Goal: Find specific page/section: Find specific page/section

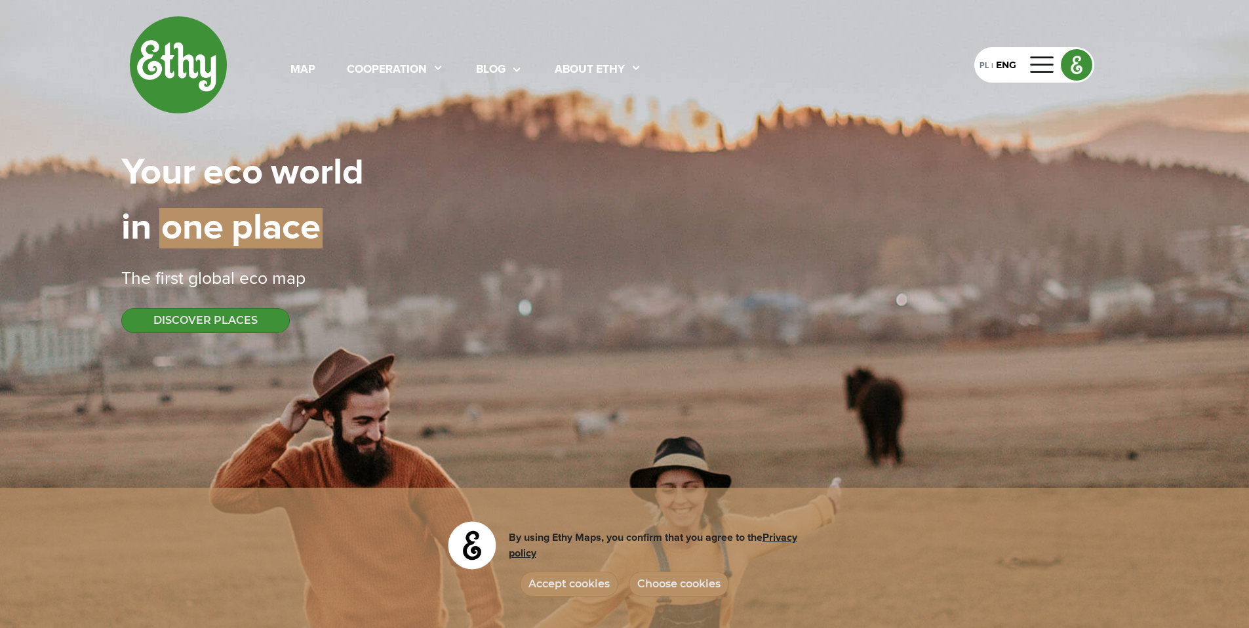
select select
click at [300, 70] on div "map" at bounding box center [302, 70] width 25 height 17
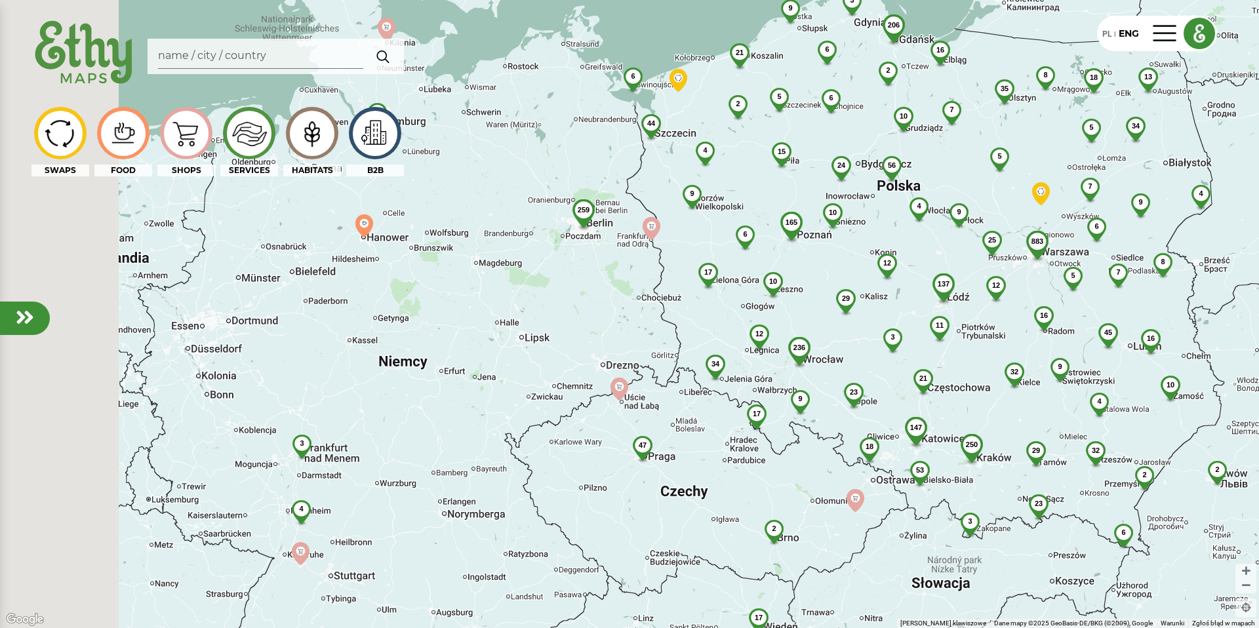
drag, startPoint x: 277, startPoint y: 315, endPoint x: 592, endPoint y: 263, distance: 319.6
click at [589, 265] on div "883 54 206 250 137 236 56 35 6 23 45 3 4 165 32 44 32 10 21 29 2 18 34 12 17 3 …" at bounding box center [629, 314] width 1259 height 628
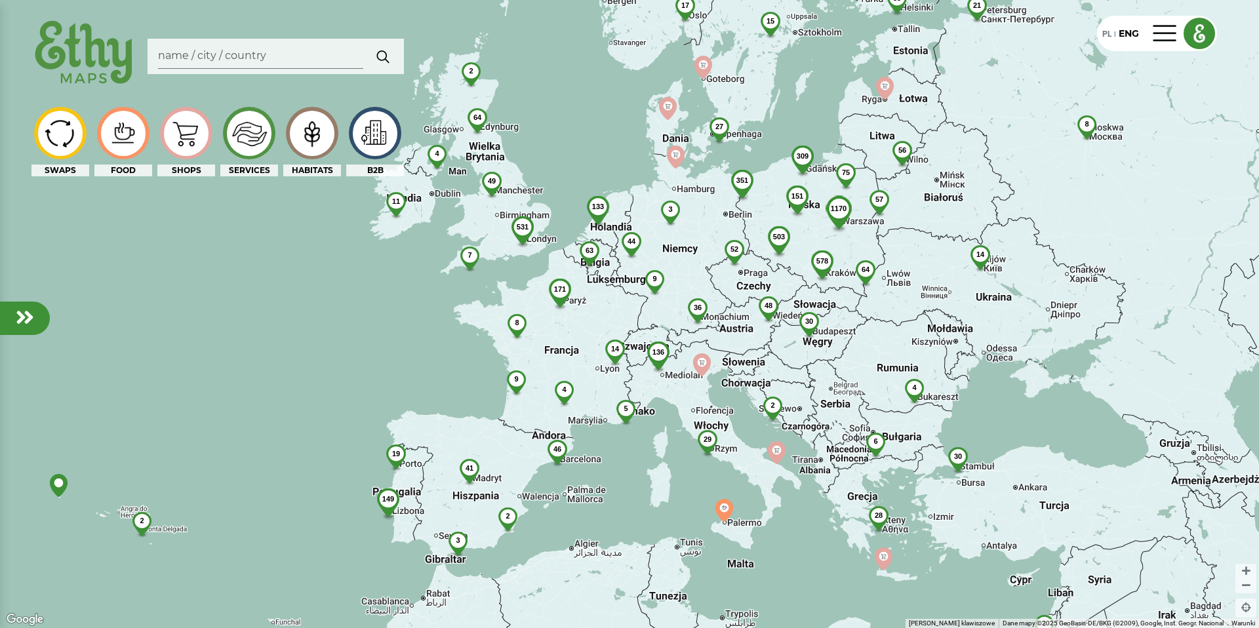
drag, startPoint x: 821, startPoint y: 256, endPoint x: 586, endPoint y: 238, distance: 236.0
click at [800, 250] on div "578" at bounding box center [821, 260] width 43 height 21
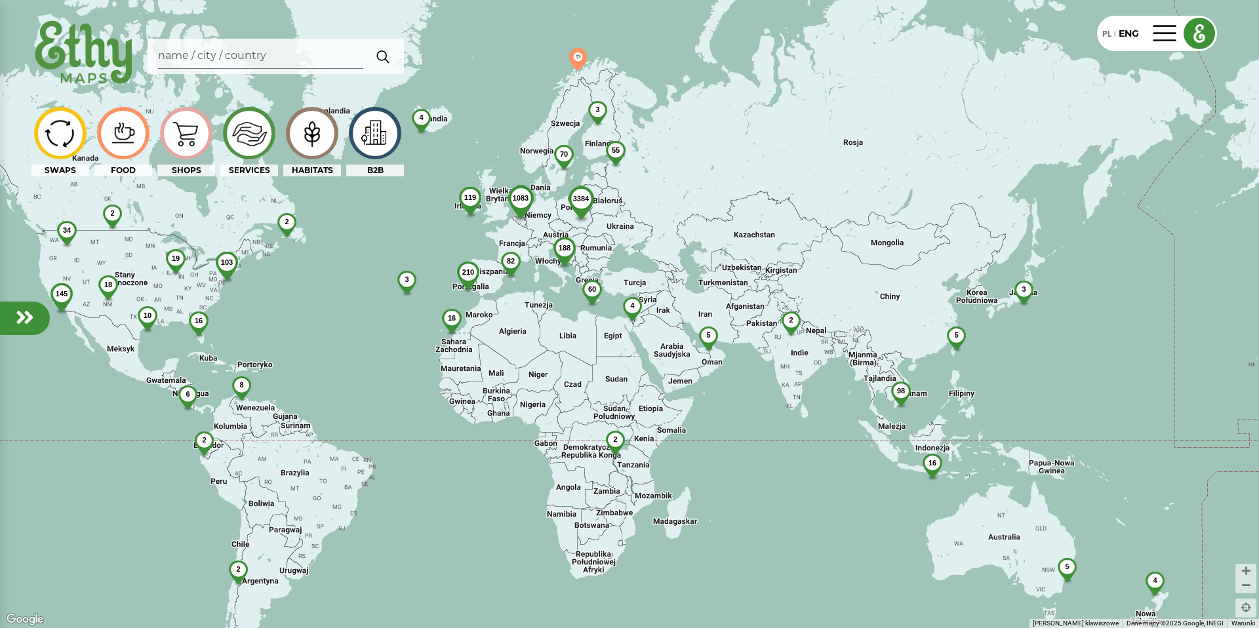
drag, startPoint x: 307, startPoint y: 325, endPoint x: 576, endPoint y: 290, distance: 271.0
click at [576, 290] on div "3384 210 145 1083 16 119 82 70 103 3 60 5 2 34 188 2 5 16 98 4 4 8 6 18 16 5 55…" at bounding box center [629, 314] width 1259 height 628
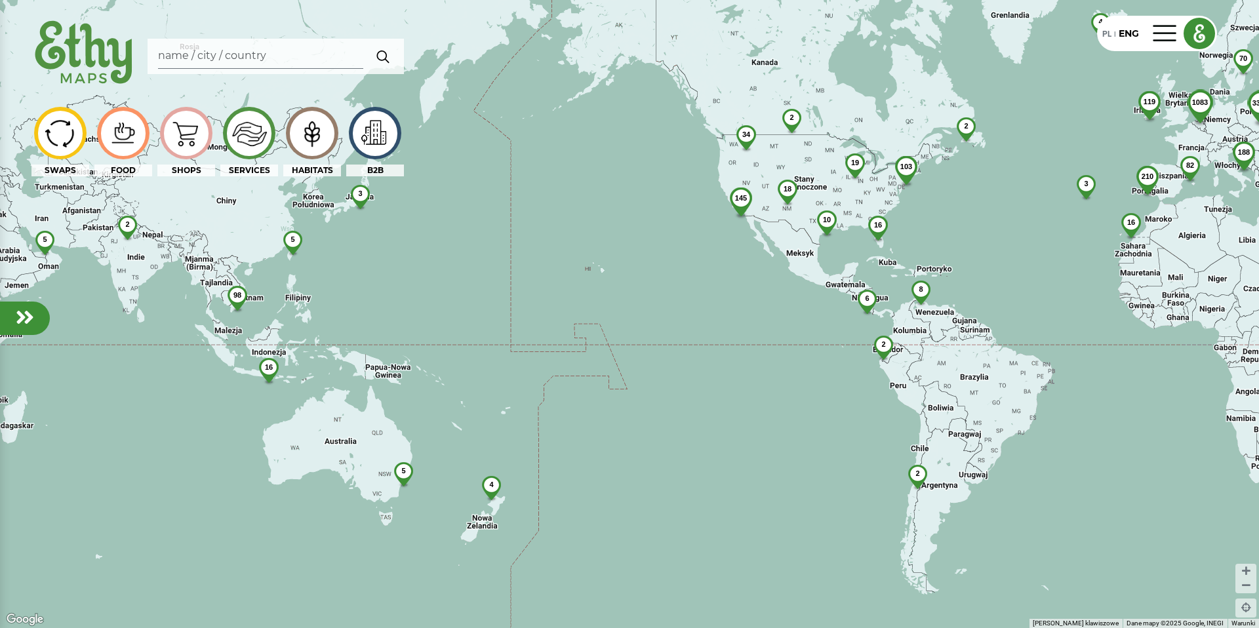
click at [187, 138] on img at bounding box center [186, 133] width 44 height 42
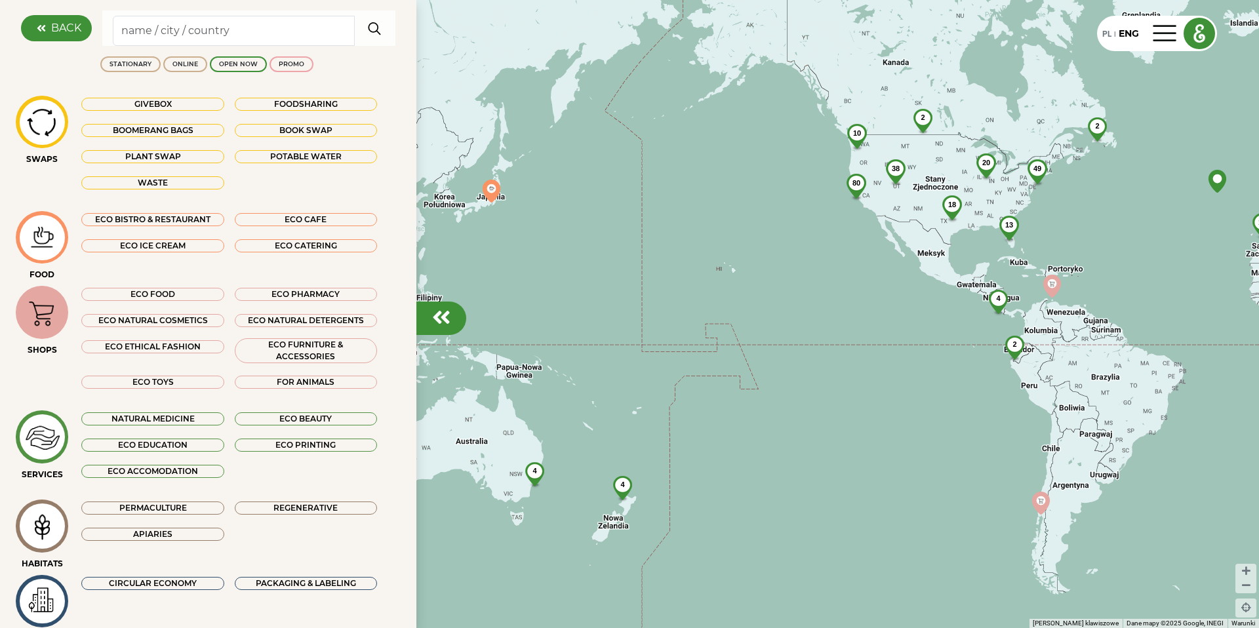
click at [515, 147] on div "1856 402 103 12 54 46 38 25 49 4 4 2 2 2 13 17 37 4 2 80 20 10 18 4 2 11 4" at bounding box center [629, 314] width 1259 height 628
click at [122, 68] on div "STATIONARY" at bounding box center [130, 64] width 42 height 9
click at [685, 201] on div "1168 336 90 11 50 32 33 17 36 4 2 2 12 33 4 16 75 19 10 18 4 2 9" at bounding box center [629, 314] width 1259 height 628
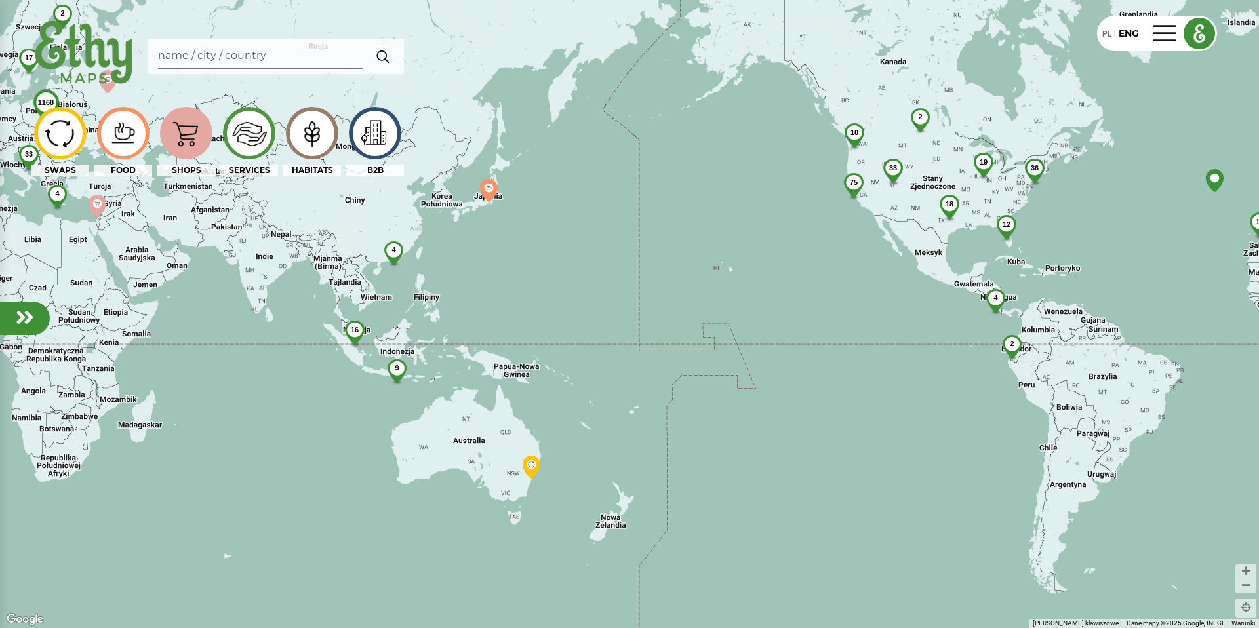
drag, startPoint x: 891, startPoint y: 203, endPoint x: 302, endPoint y: 214, distance: 590.1
click at [437, 202] on div "1168 336 90 11 50 32 33 17 36 4 2 2 12 33 4 16 75 19 10 18 4 2 9" at bounding box center [629, 314] width 1259 height 628
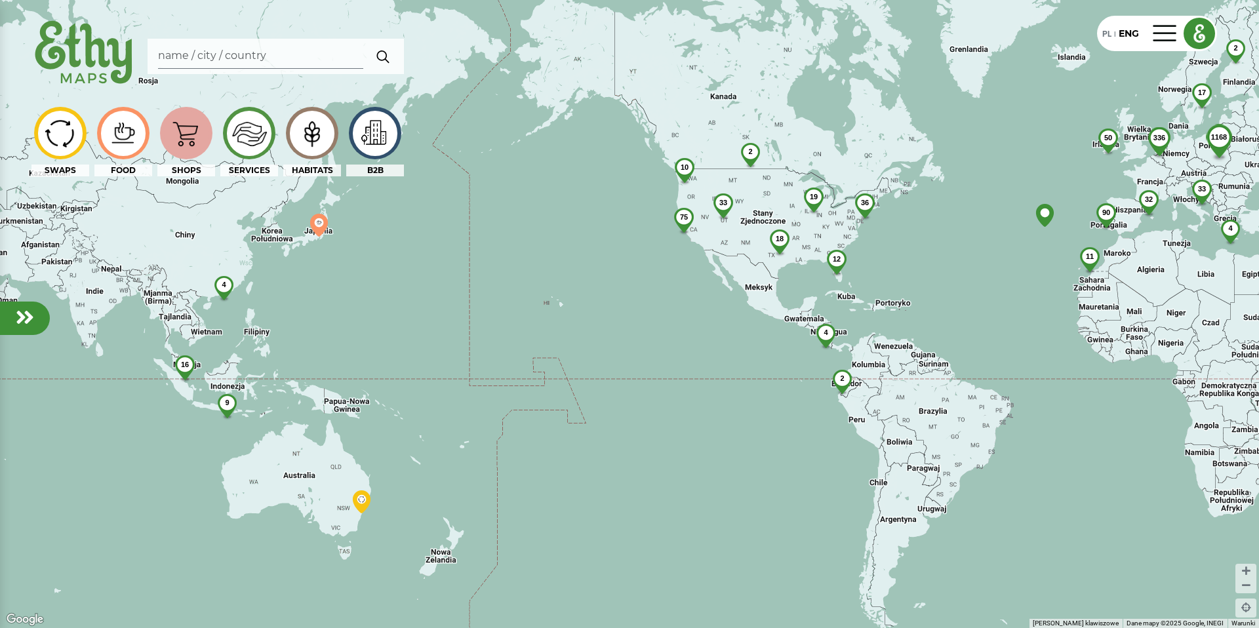
drag, startPoint x: 473, startPoint y: 212, endPoint x: 338, endPoint y: 247, distance: 139.4
click at [388, 227] on div "1168 336 90 11 50 32 33 17 36 4 2 2 12 33 4 16 75 19 10 18 4 2 9" at bounding box center [629, 314] width 1259 height 628
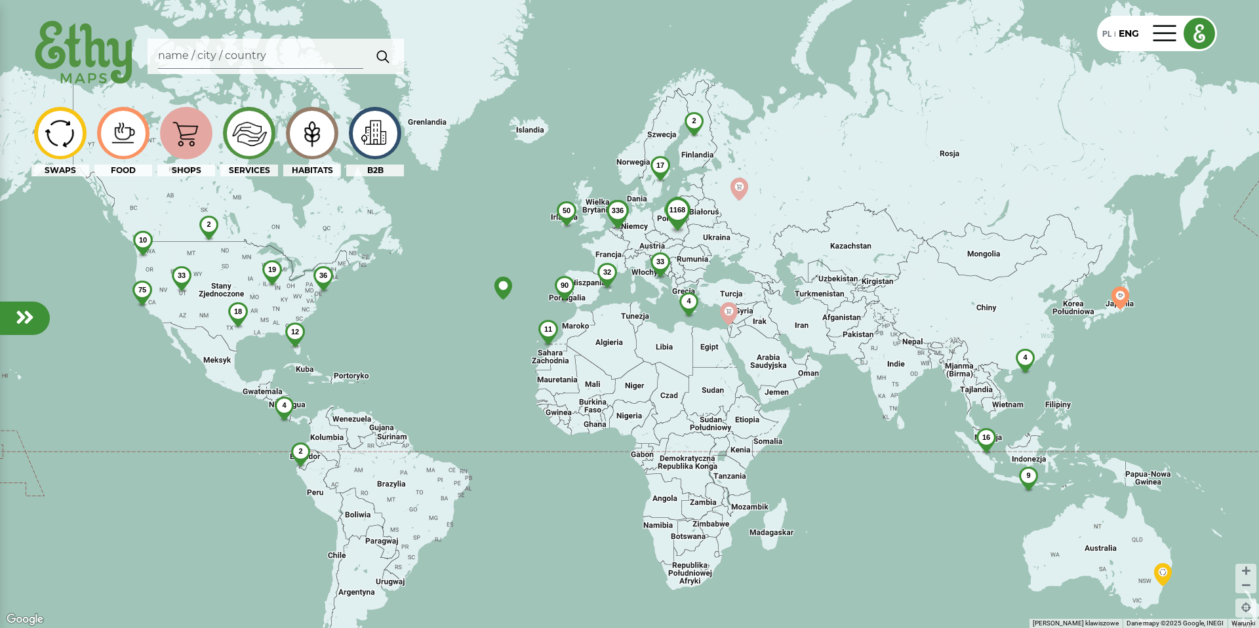
drag, startPoint x: 655, startPoint y: 254, endPoint x: 553, endPoint y: 263, distance: 102.7
click at [568, 260] on div "1168 336 90 11 50 32 33 17 36 4 2 2 12 33 4 16 75 19 10 18 4 2 9" at bounding box center [629, 314] width 1259 height 628
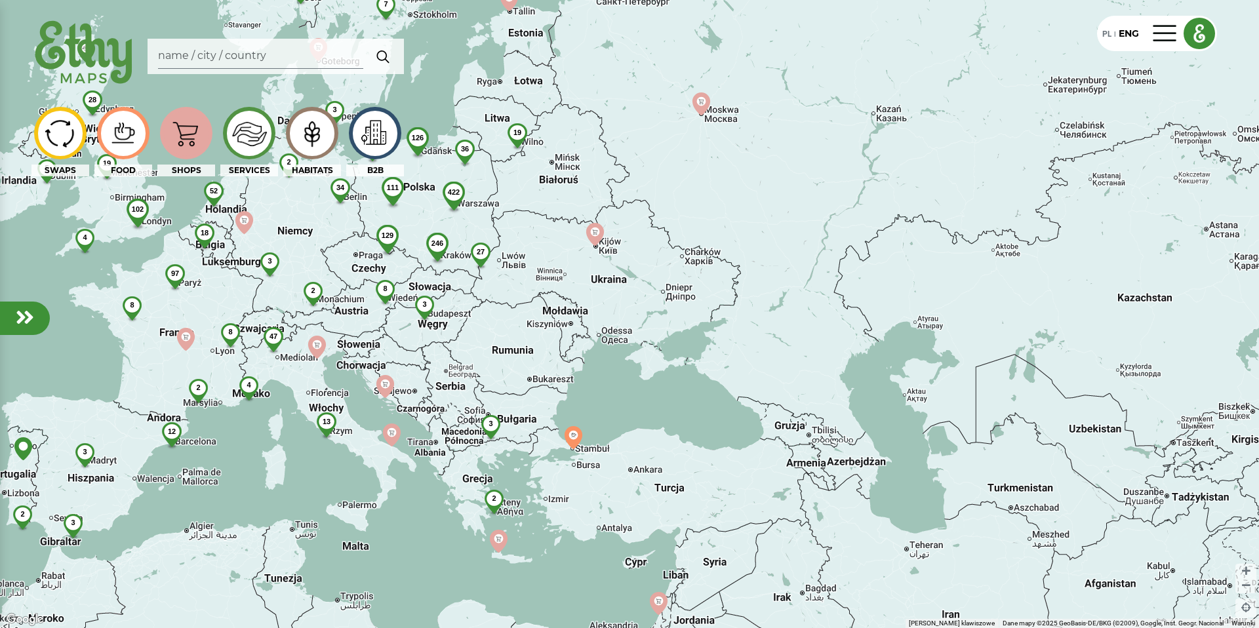
drag, startPoint x: 415, startPoint y: 232, endPoint x: 595, endPoint y: 326, distance: 203.2
click at [499, 279] on img at bounding box center [480, 261] width 37 height 36
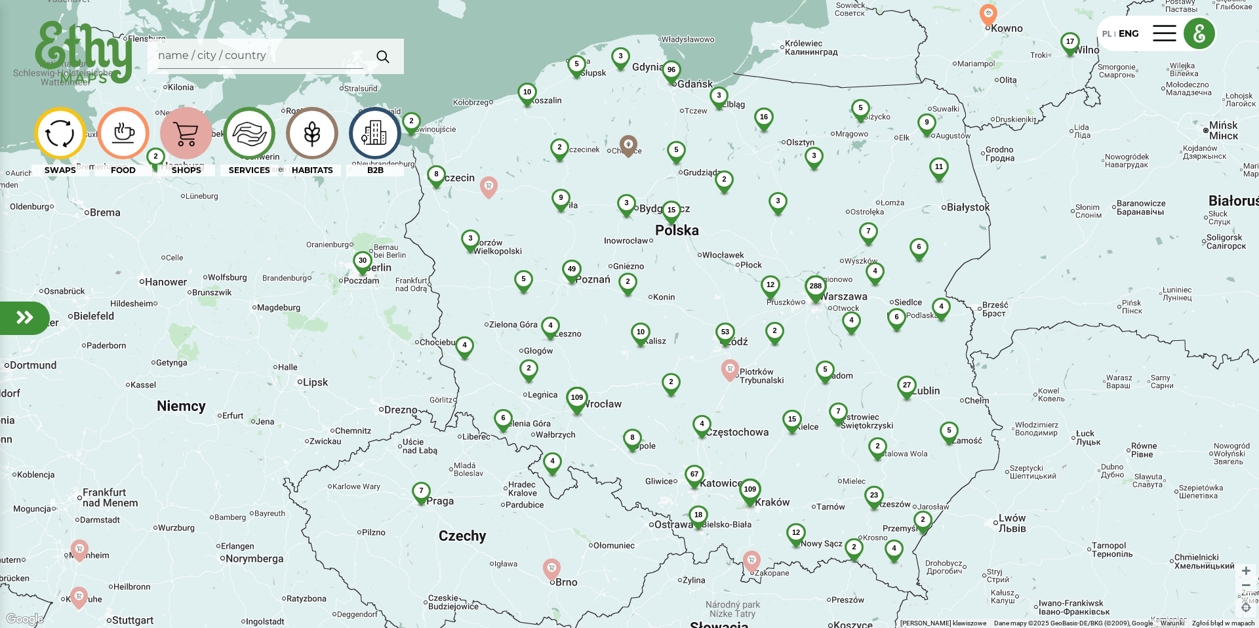
drag, startPoint x: 754, startPoint y: 242, endPoint x: 746, endPoint y: 215, distance: 28.2
click at [777, 213] on img at bounding box center [777, 209] width 35 height 34
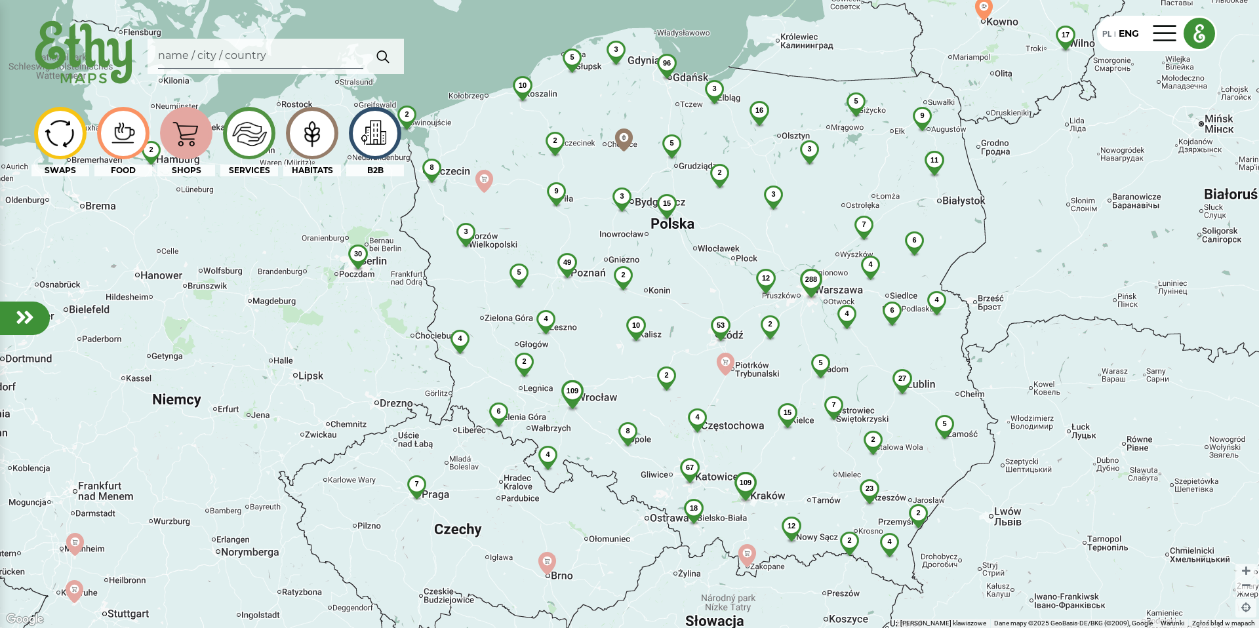
click at [769, 279] on span "12" at bounding box center [766, 278] width 8 height 8
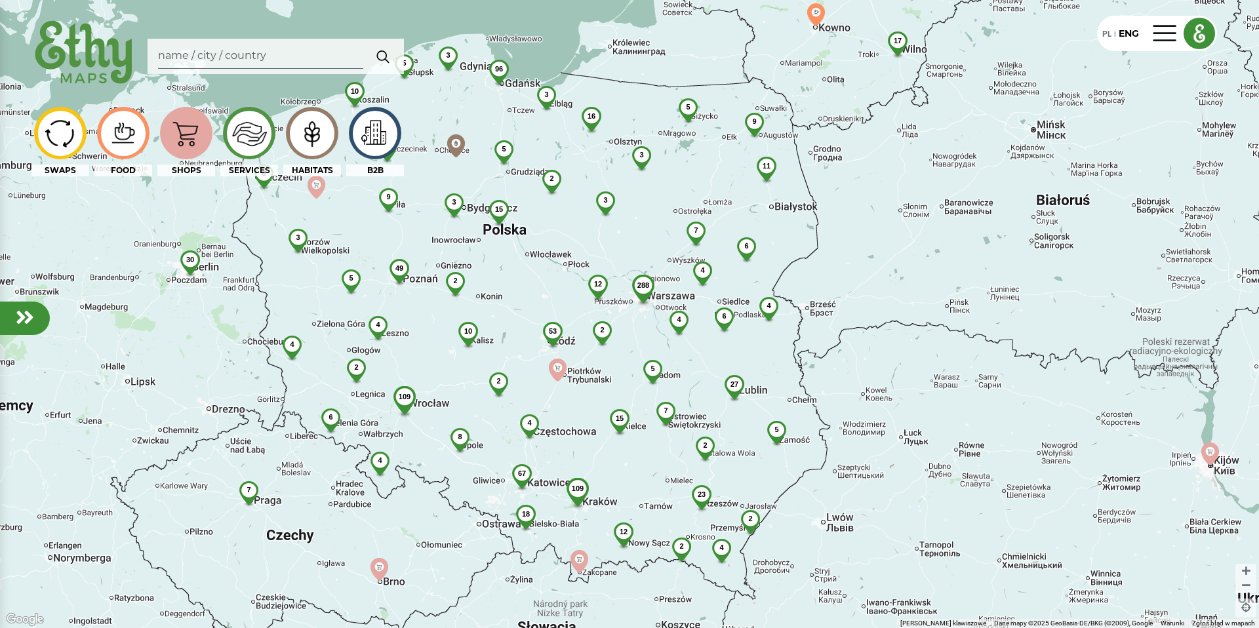
click at [92, 52] on img at bounding box center [84, 53] width 106 height 75
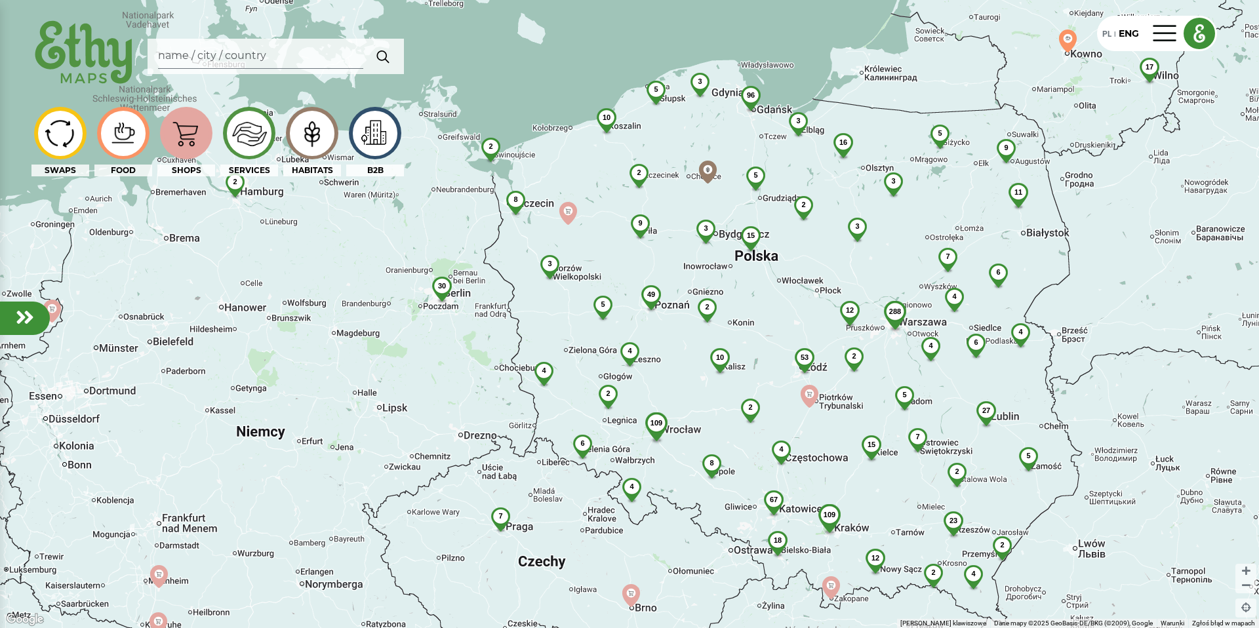
drag, startPoint x: 453, startPoint y: 91, endPoint x: 706, endPoint y: 118, distance: 254.4
click at [706, 118] on div "288 17 109 96 2 16 49 23 109 4 15 2 9 53 67 8 18 2 12 5 27 12 4 30 7 2 3 2 6 11…" at bounding box center [629, 314] width 1259 height 628
click at [749, 95] on span "96" at bounding box center [751, 95] width 8 height 8
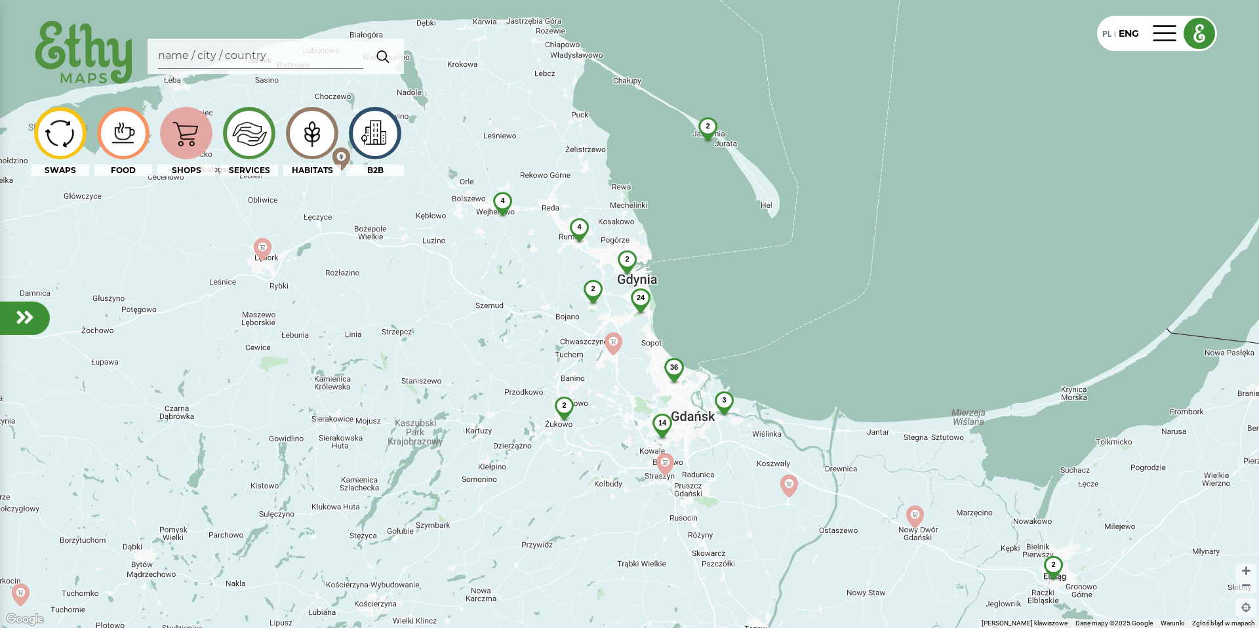
click at [636, 304] on div "24" at bounding box center [640, 297] width 37 height 18
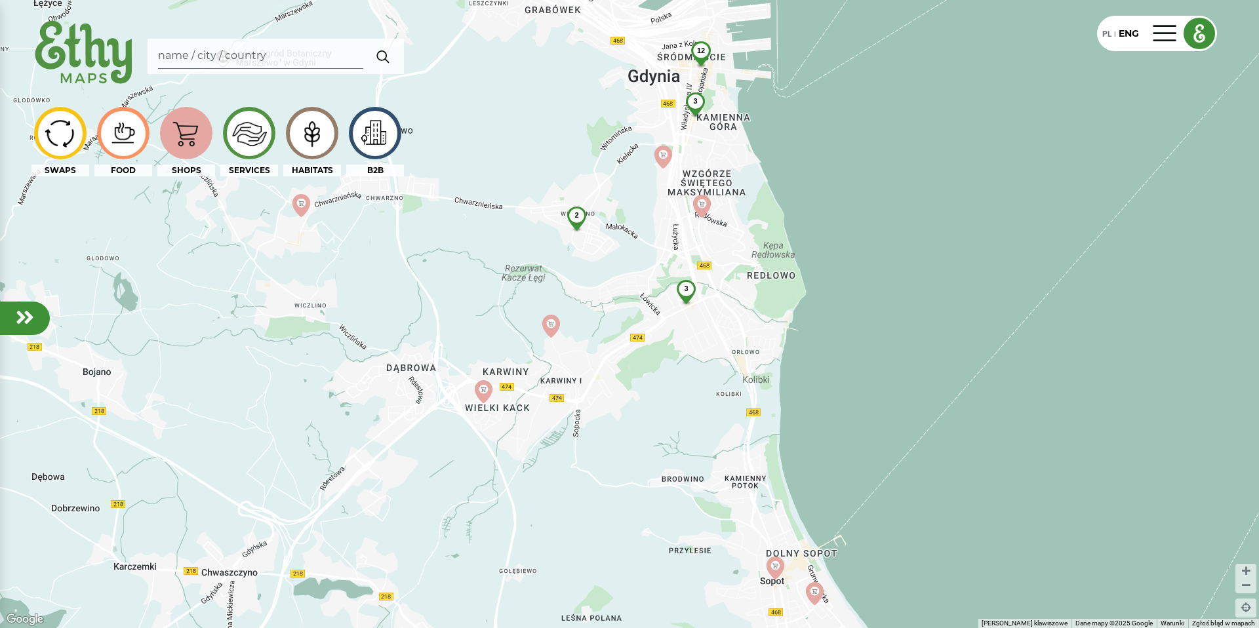
click at [684, 294] on div "3" at bounding box center [686, 289] width 35 height 18
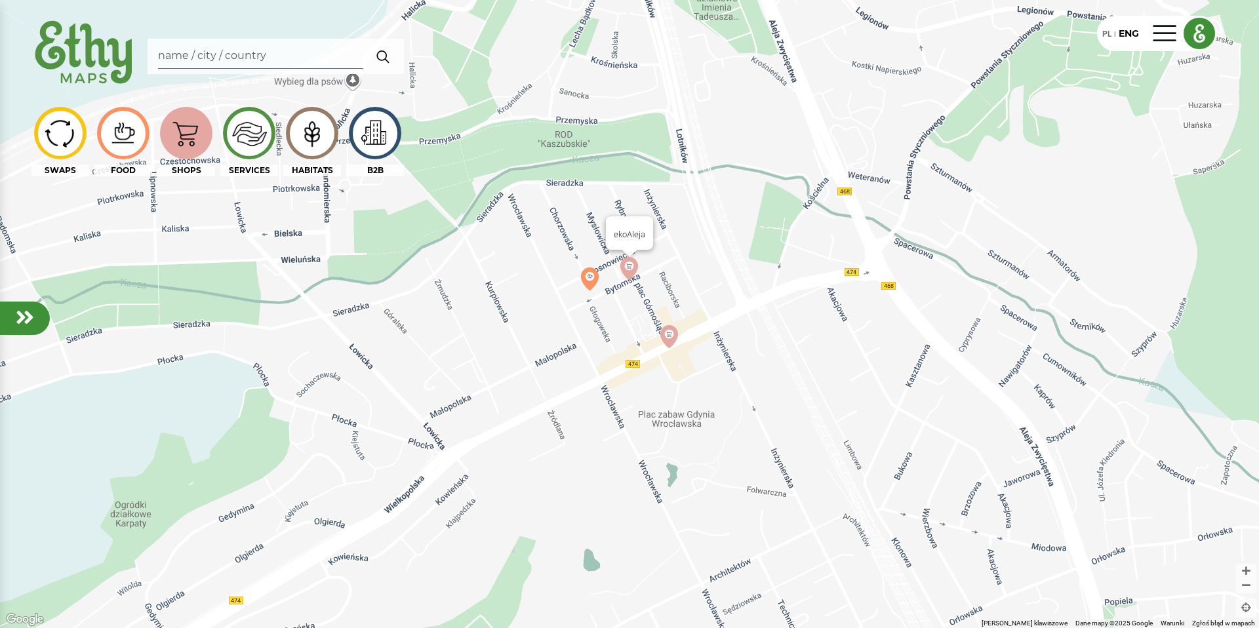
click at [622, 268] on img at bounding box center [628, 268] width 23 height 23
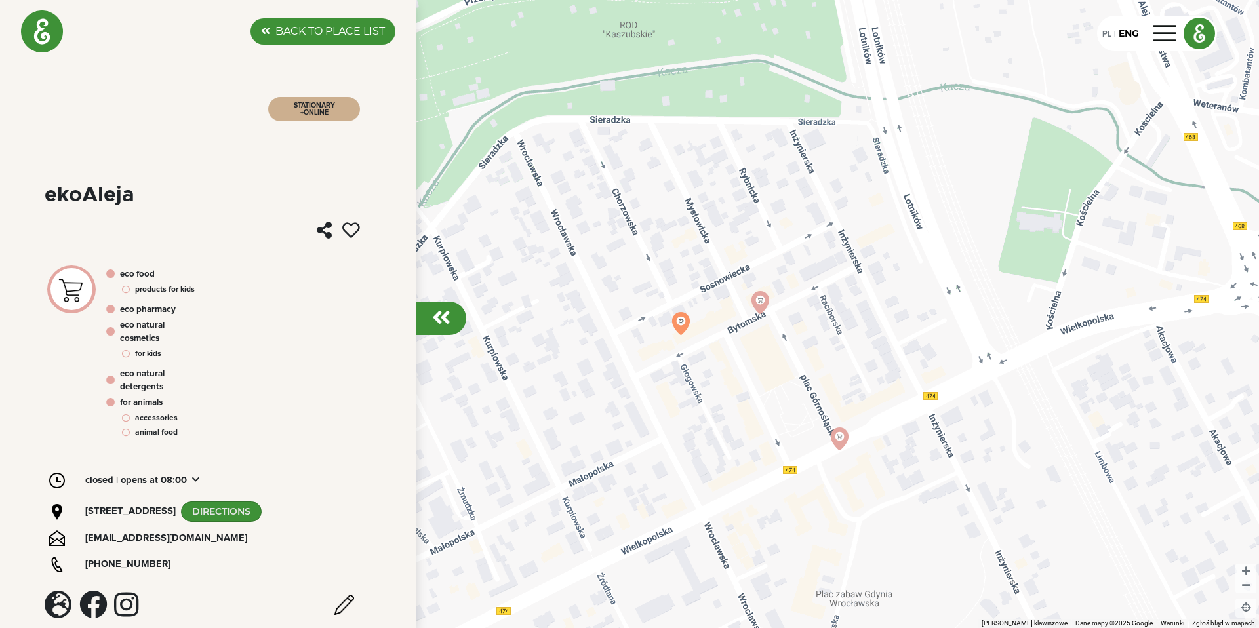
scroll to position [24, 0]
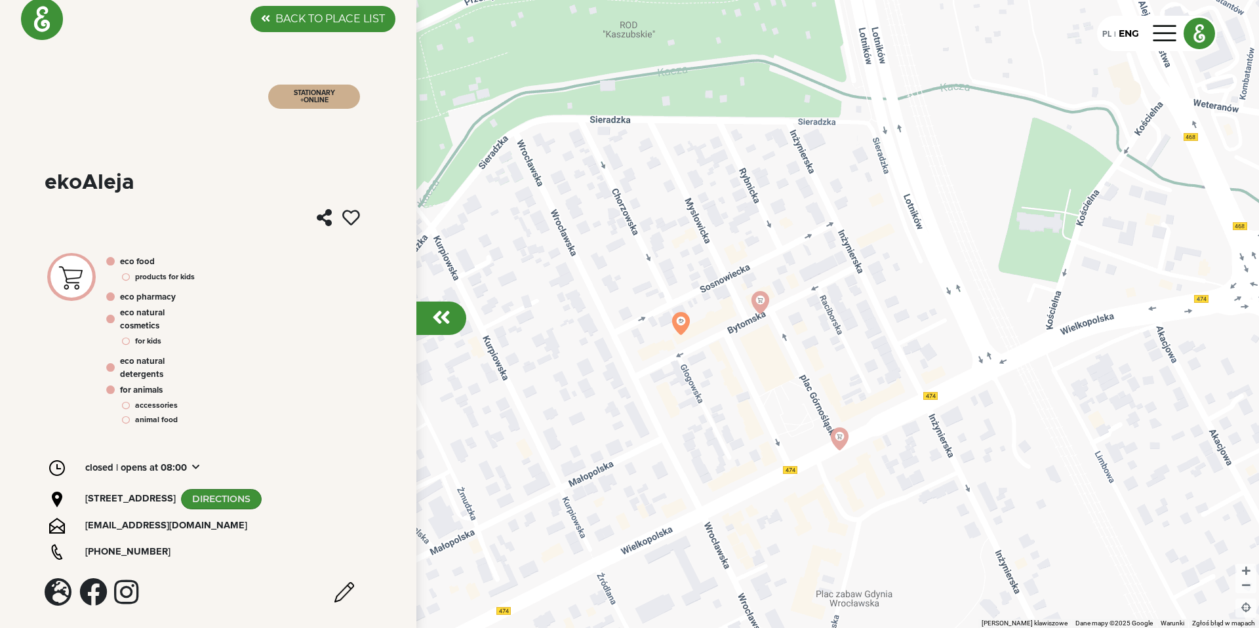
click at [745, 246] on div "Aby korzystać z interfejsu, używaj klawiszy strzałek." at bounding box center [629, 314] width 1259 height 628
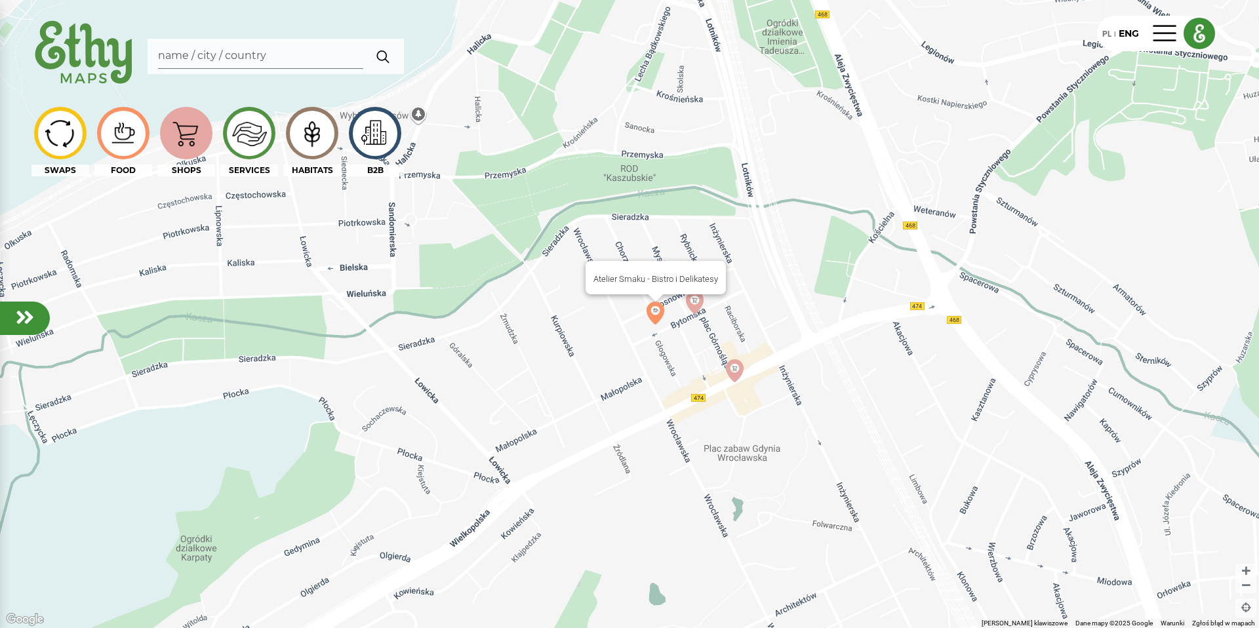
click at [656, 314] on img at bounding box center [655, 313] width 23 height 23
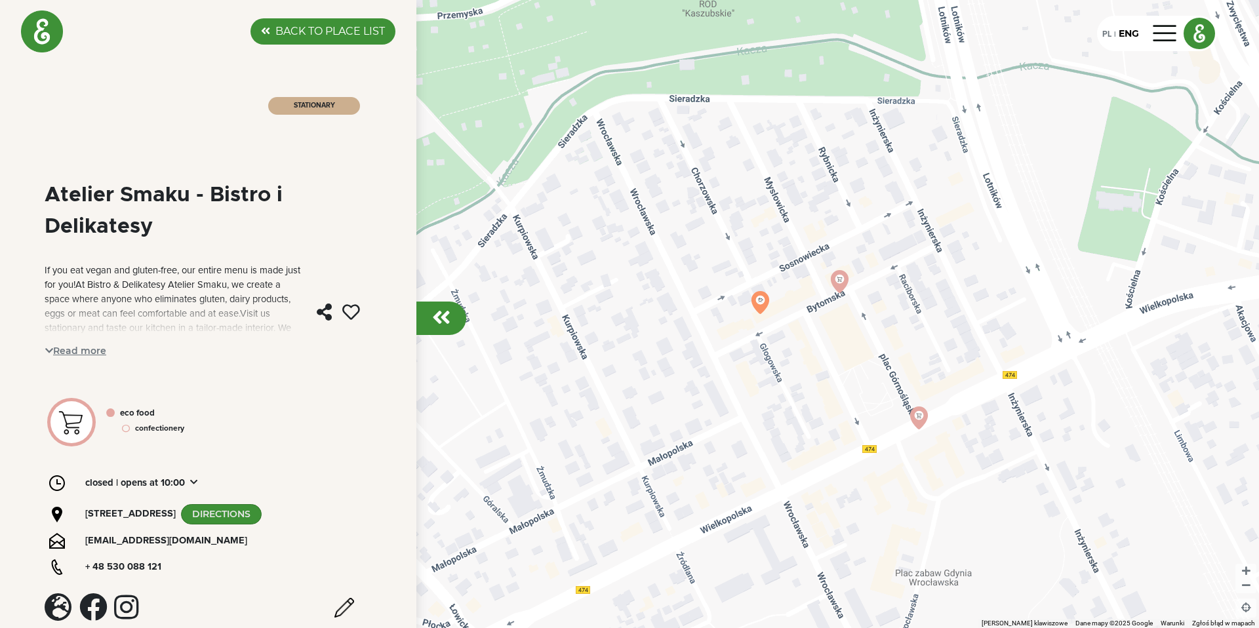
click at [657, 261] on div "Aby korzystać z interfejsu, używaj klawiszy strzałek." at bounding box center [629, 314] width 1259 height 628
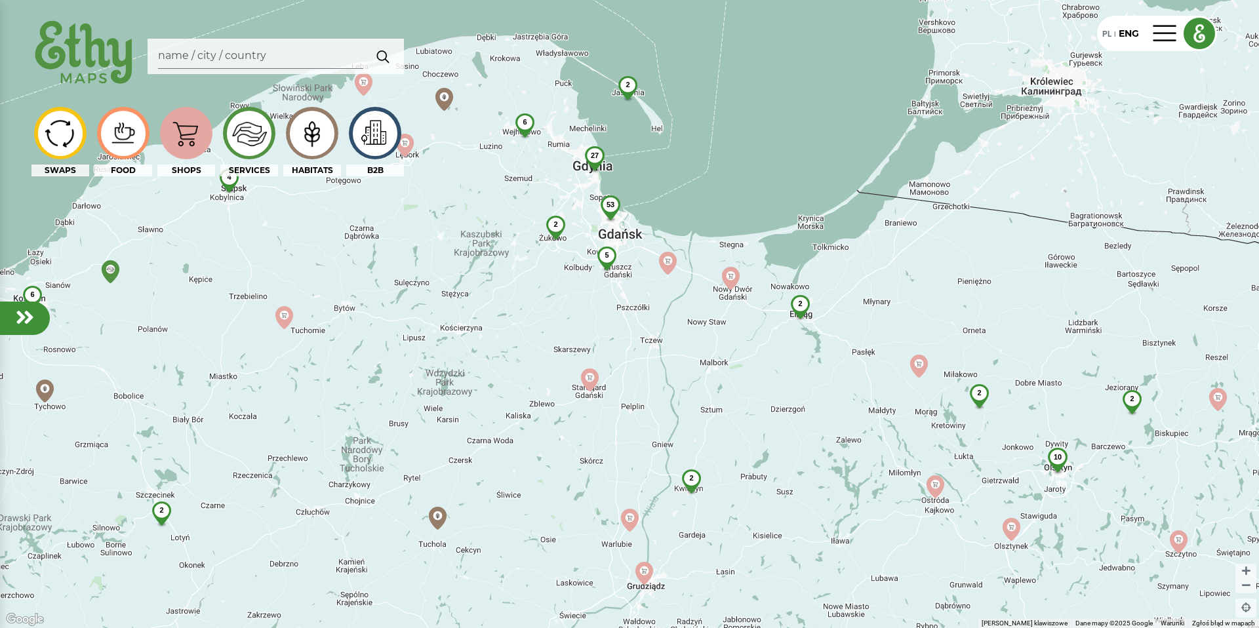
drag, startPoint x: 687, startPoint y: 96, endPoint x: 793, endPoint y: 200, distance: 147.9
click at [793, 200] on div "53 2 2 27 10 6 5 6 2 2 4 2 2 2 2" at bounding box center [629, 314] width 1259 height 628
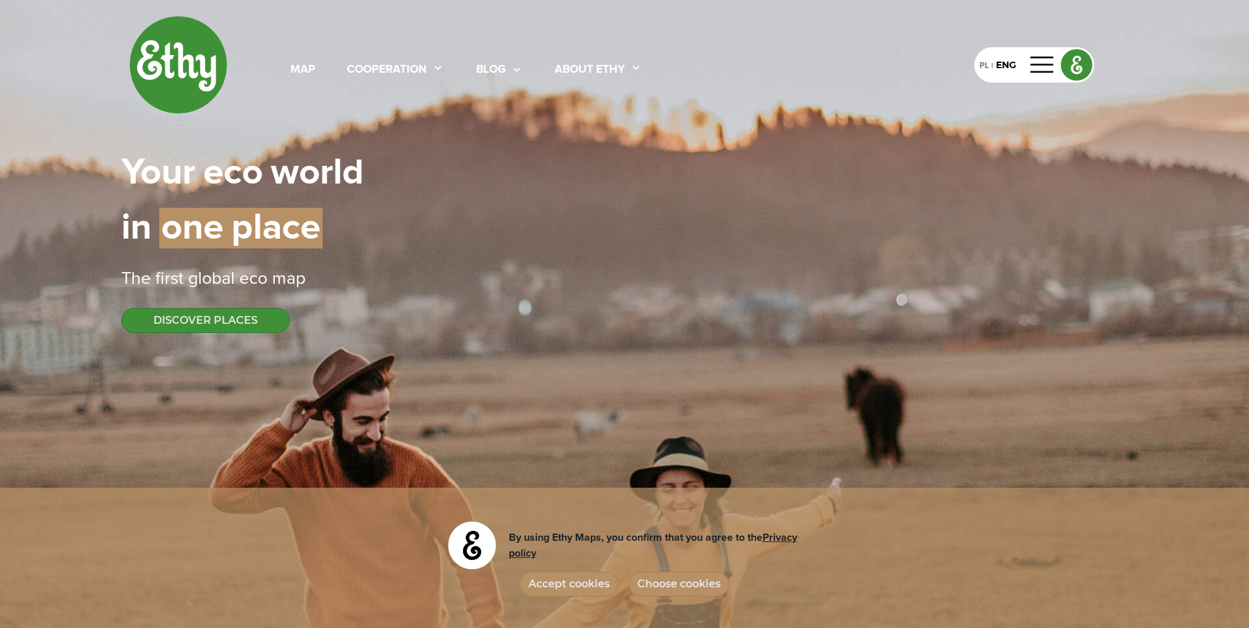
select select
click at [1036, 71] on div at bounding box center [1042, 64] width 31 height 21
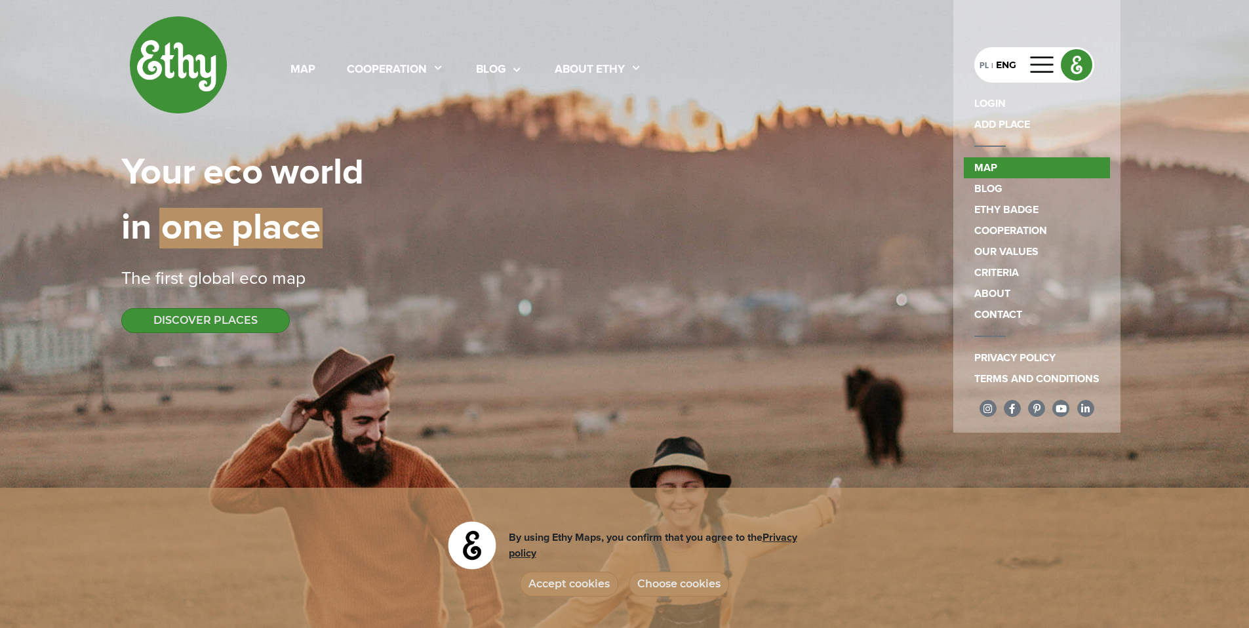
click at [986, 166] on link "map" at bounding box center [1037, 167] width 146 height 21
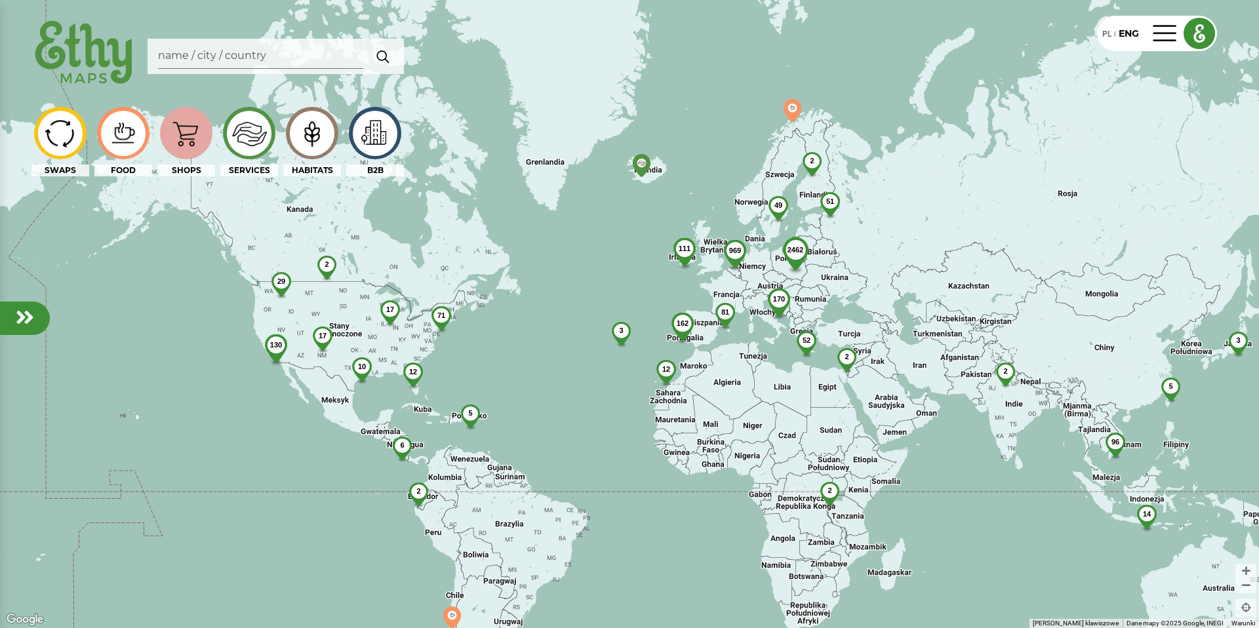
drag, startPoint x: 409, startPoint y: 289, endPoint x: 585, endPoint y: 286, distance: 176.3
click at [584, 286] on div "2462 162 130 969 12 111 81 49 71 52 2 2 29 170 12 96 6 5 17 14 5 51 2 2 2 3 17 …" at bounding box center [629, 314] width 1259 height 628
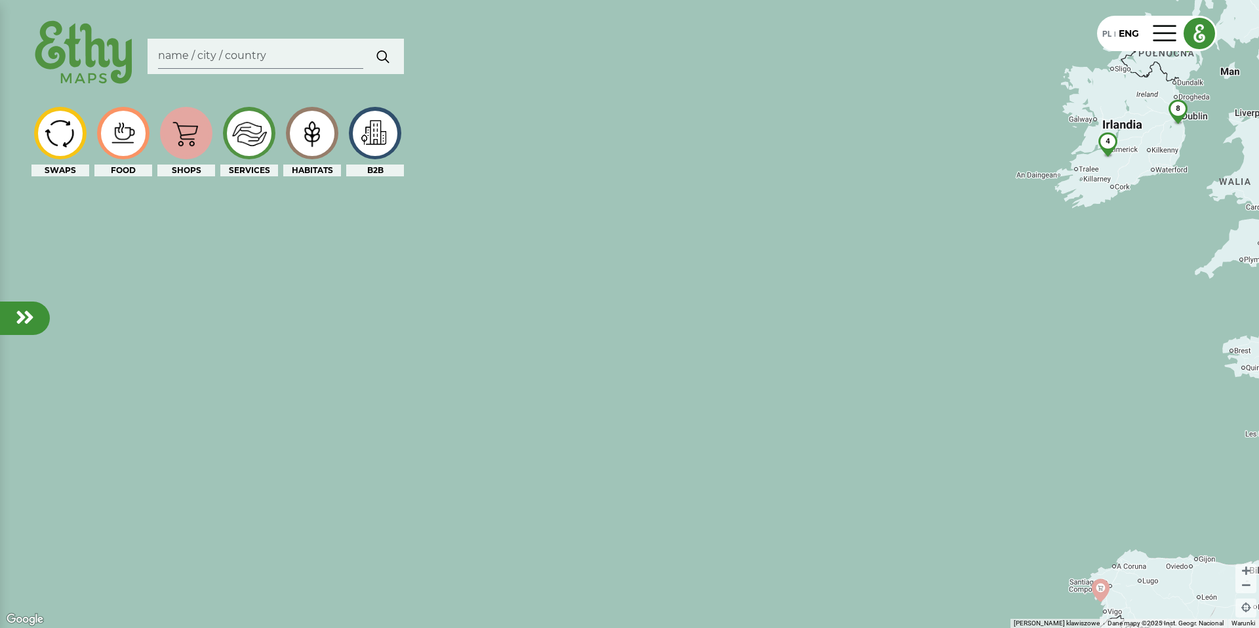
drag, startPoint x: 789, startPoint y: 233, endPoint x: 585, endPoint y: 338, distance: 229.6
click at [594, 334] on div "4 13 8" at bounding box center [629, 314] width 1259 height 628
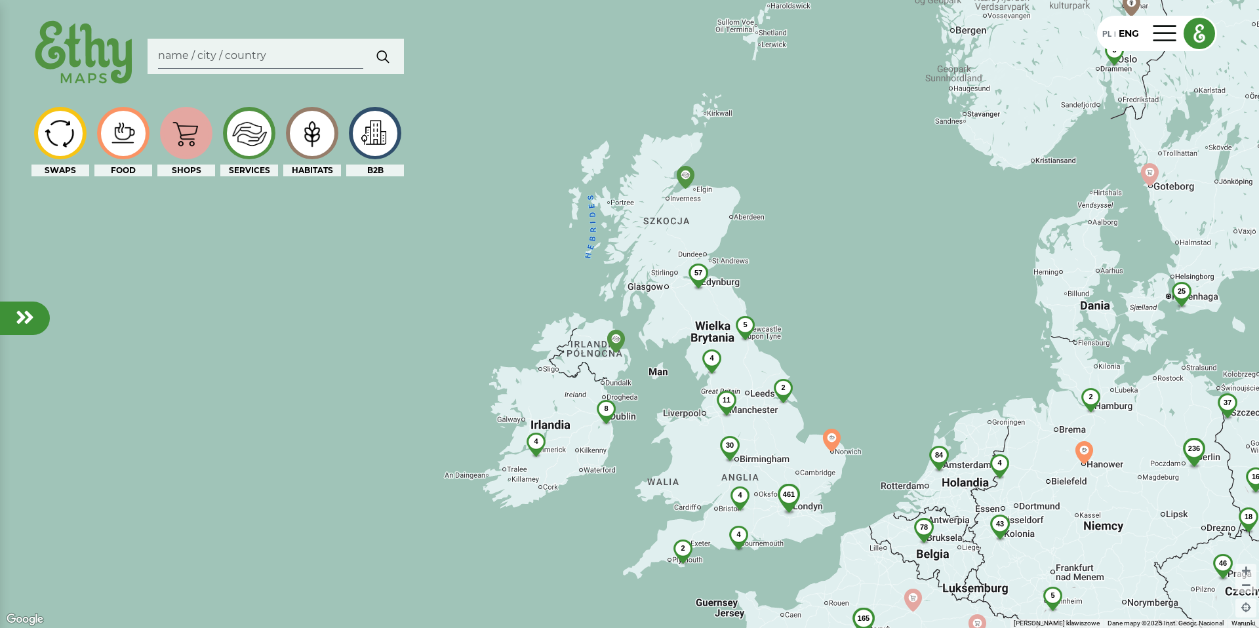
drag, startPoint x: 843, startPoint y: 231, endPoint x: 705, endPoint y: 294, distance: 152.0
click at [711, 292] on div "4 13 8 84 46 37 33 29 165 16 42 236 461 35 2 25 46 2 43 5 78 5 2 18 11 4 57 5 3…" at bounding box center [629, 314] width 1259 height 628
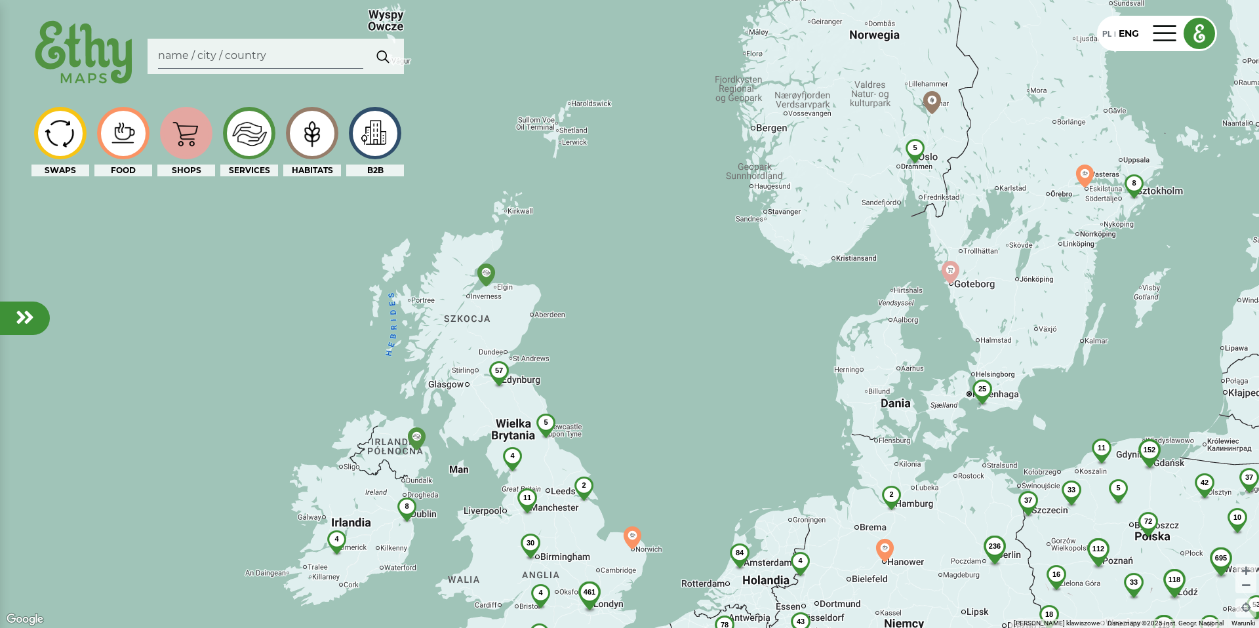
click at [1135, 185] on span "8" at bounding box center [1133, 183] width 4 height 8
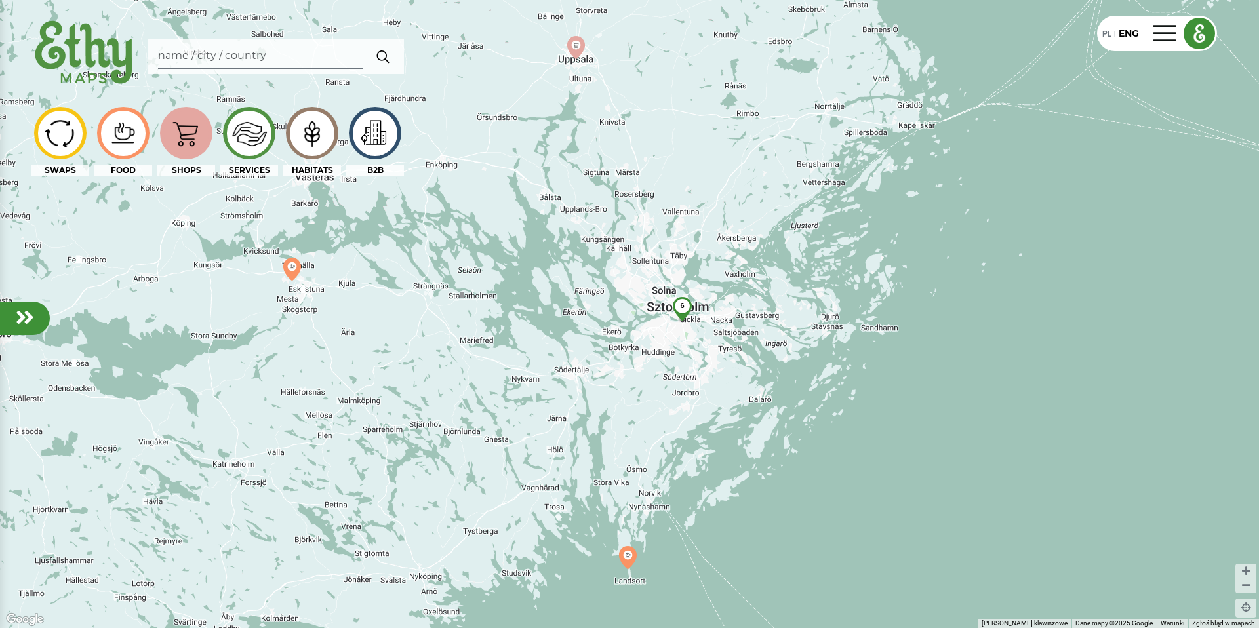
click at [683, 311] on div "6" at bounding box center [682, 306] width 35 height 18
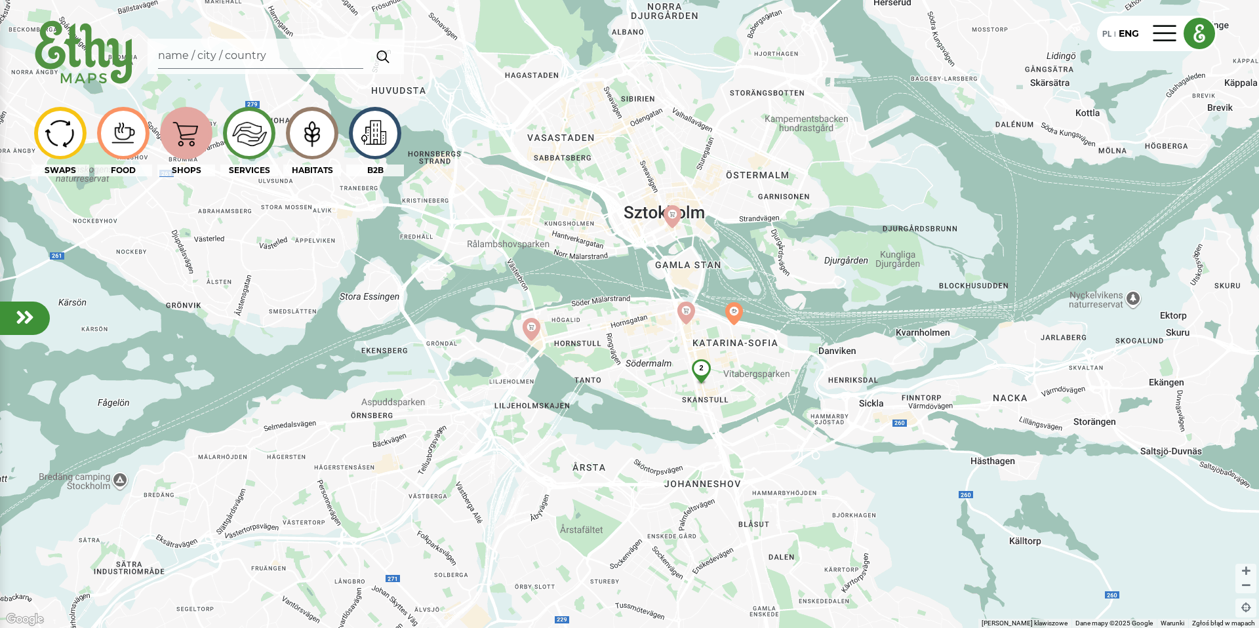
drag, startPoint x: 864, startPoint y: 394, endPoint x: 794, endPoint y: 357, distance: 78.9
click at [794, 357] on div "2" at bounding box center [629, 314] width 1259 height 628
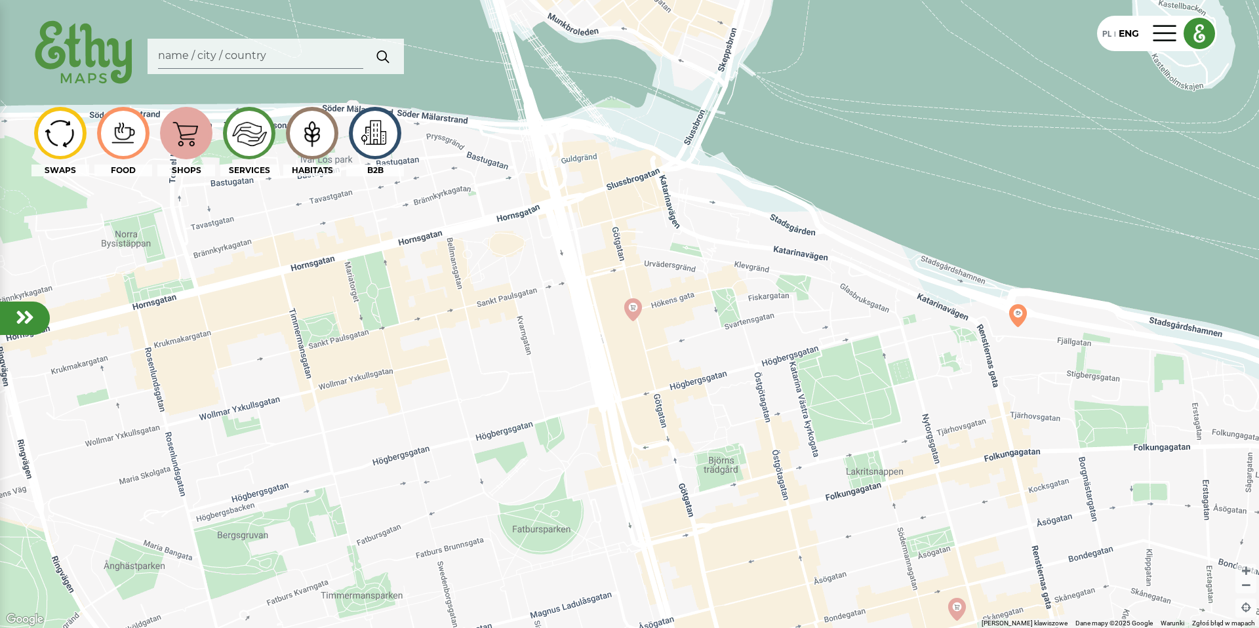
drag, startPoint x: 391, startPoint y: 274, endPoint x: 614, endPoint y: 399, distance: 255.1
click at [614, 399] on div at bounding box center [629, 314] width 1259 height 628
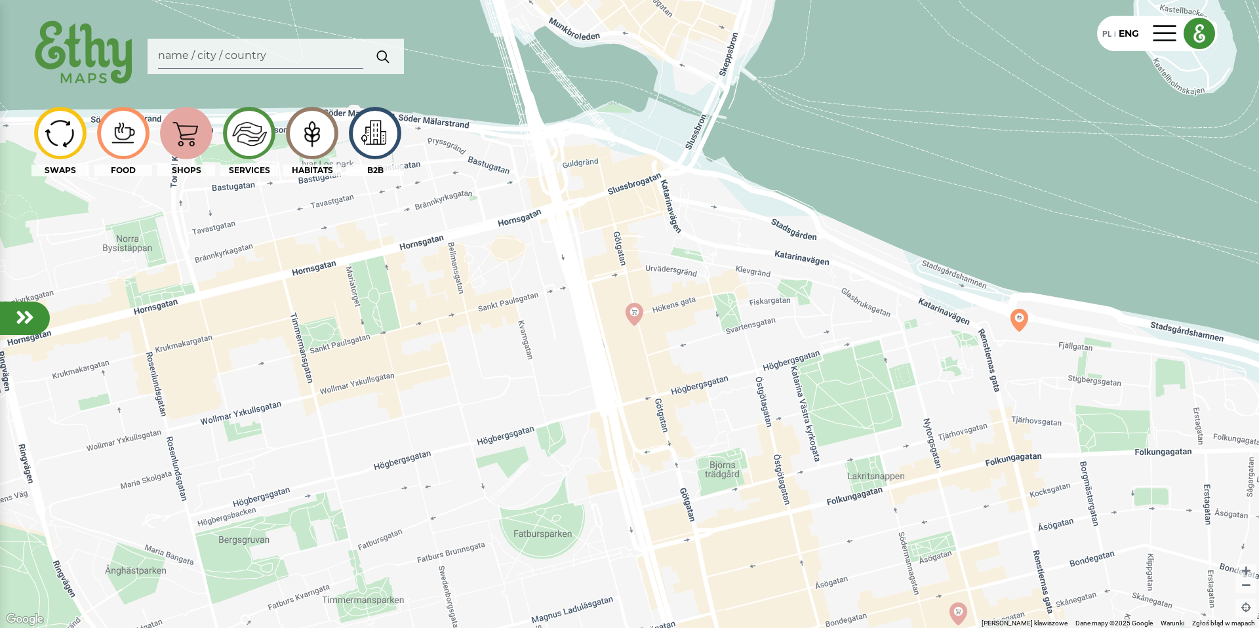
drag, startPoint x: 589, startPoint y: 354, endPoint x: 627, endPoint y: 488, distance: 139.8
click at [627, 486] on div at bounding box center [629, 314] width 1259 height 628
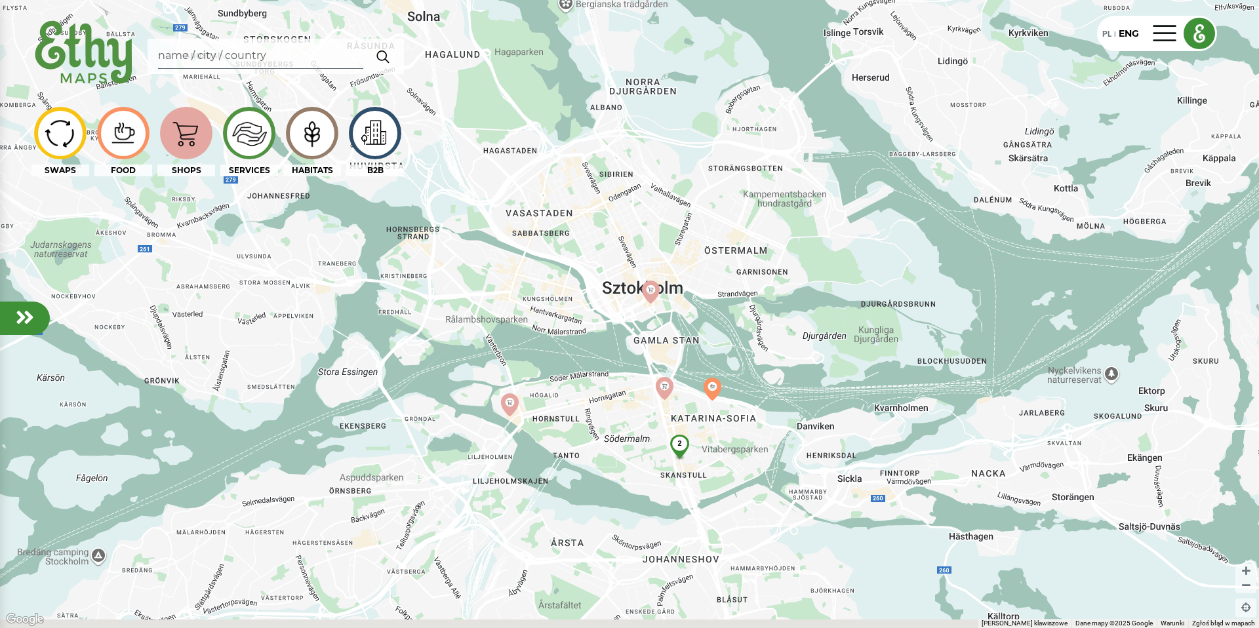
drag, startPoint x: 765, startPoint y: 551, endPoint x: 669, endPoint y: 395, distance: 183.0
click at [670, 395] on div "2" at bounding box center [629, 314] width 1259 height 628
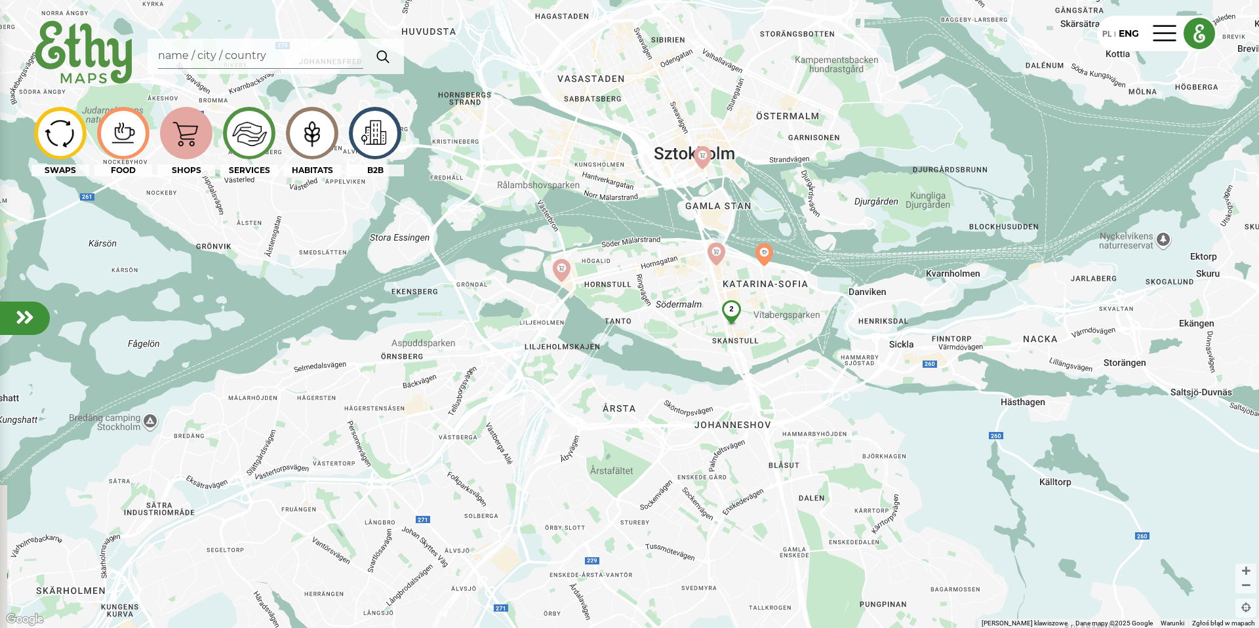
drag, startPoint x: 340, startPoint y: 448, endPoint x: 489, endPoint y: 409, distance: 153.9
click at [488, 409] on div "2" at bounding box center [629, 314] width 1259 height 628
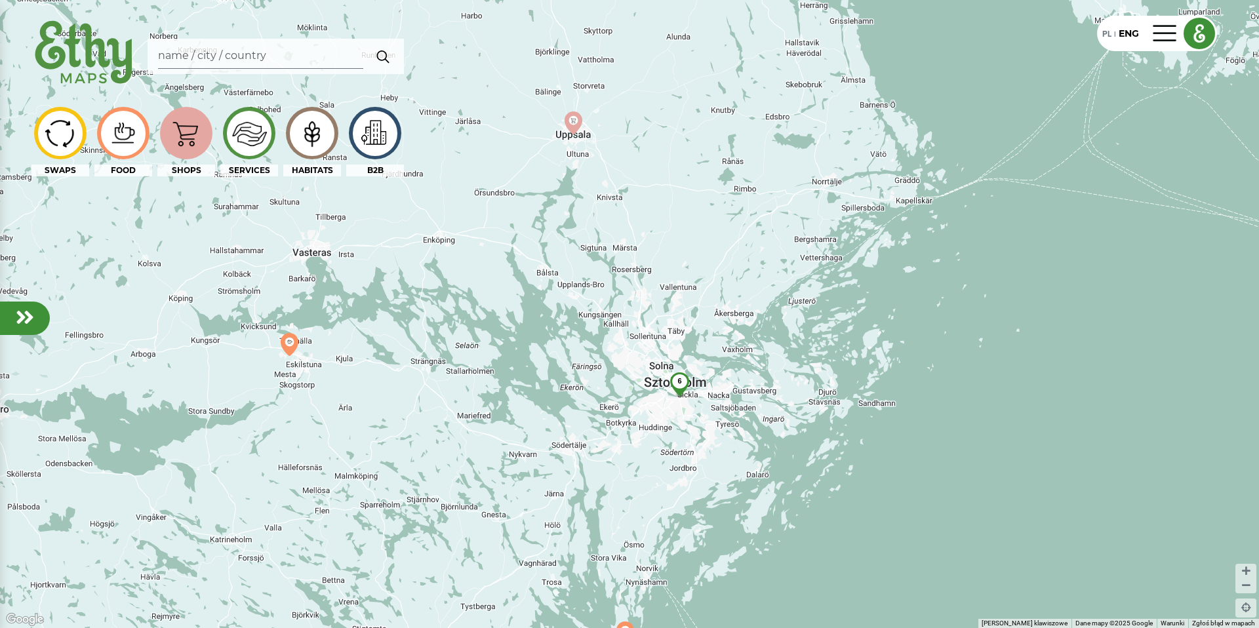
drag, startPoint x: 329, startPoint y: 367, endPoint x: 366, endPoint y: 378, distance: 38.2
click at [366, 378] on div "6" at bounding box center [629, 314] width 1259 height 628
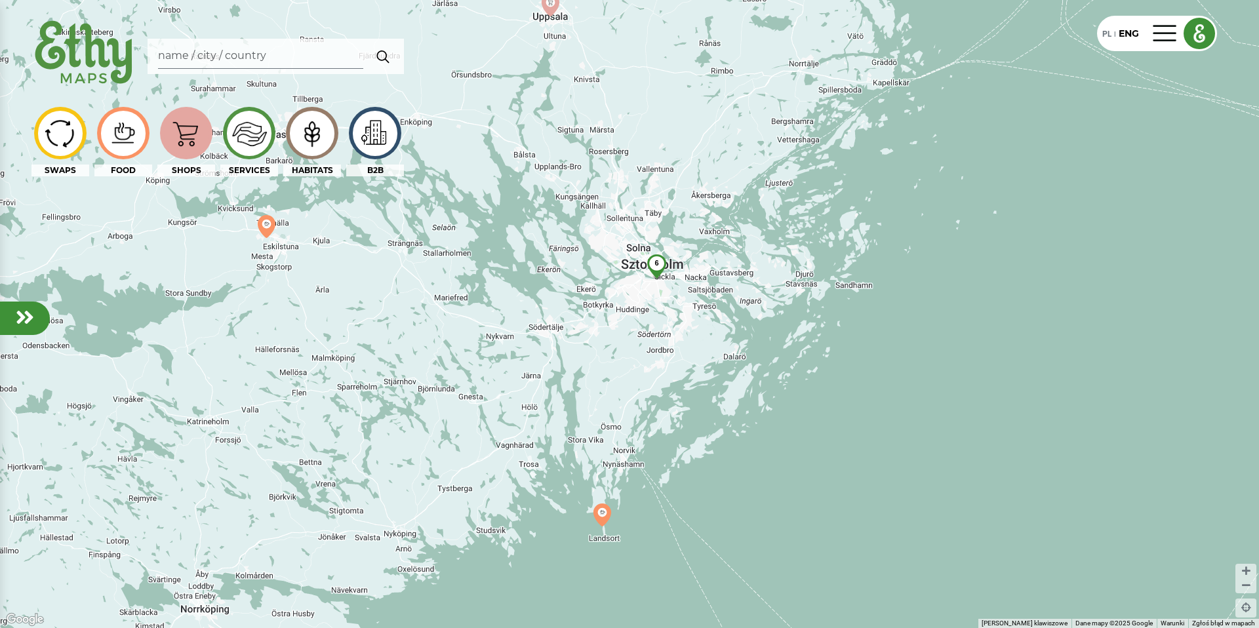
drag, startPoint x: 452, startPoint y: 452, endPoint x: 430, endPoint y: 332, distance: 122.0
click at [430, 332] on div "6" at bounding box center [629, 314] width 1259 height 628
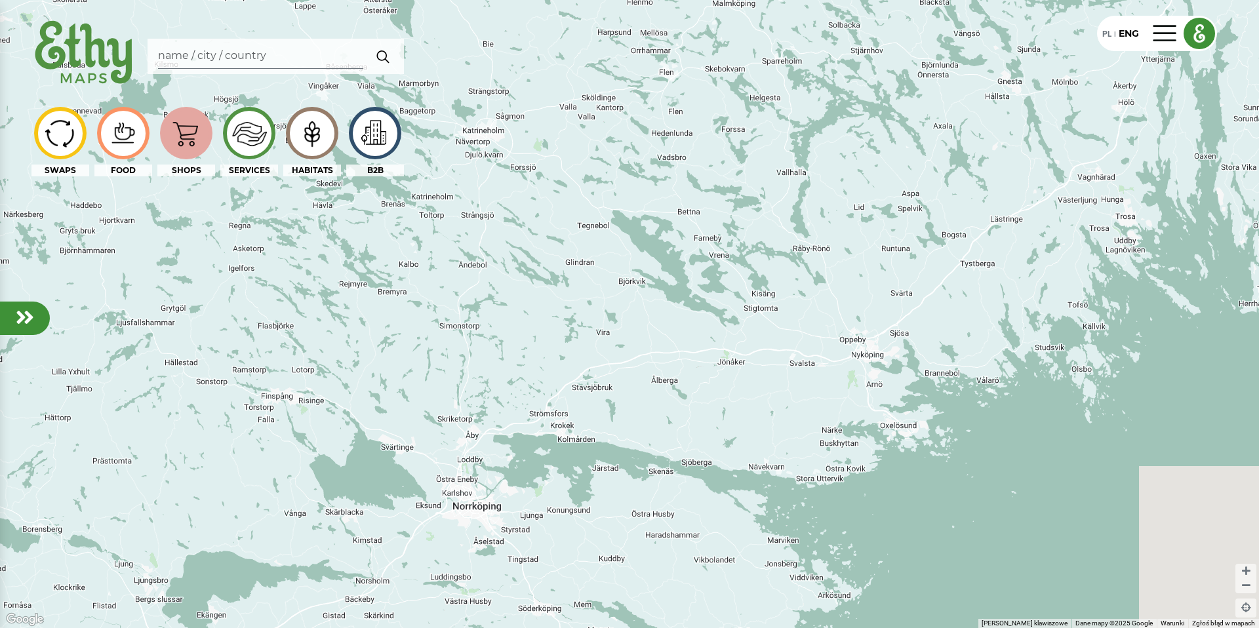
drag, startPoint x: 770, startPoint y: 402, endPoint x: 639, endPoint y: 454, distance: 140.7
click at [646, 451] on div at bounding box center [629, 314] width 1259 height 628
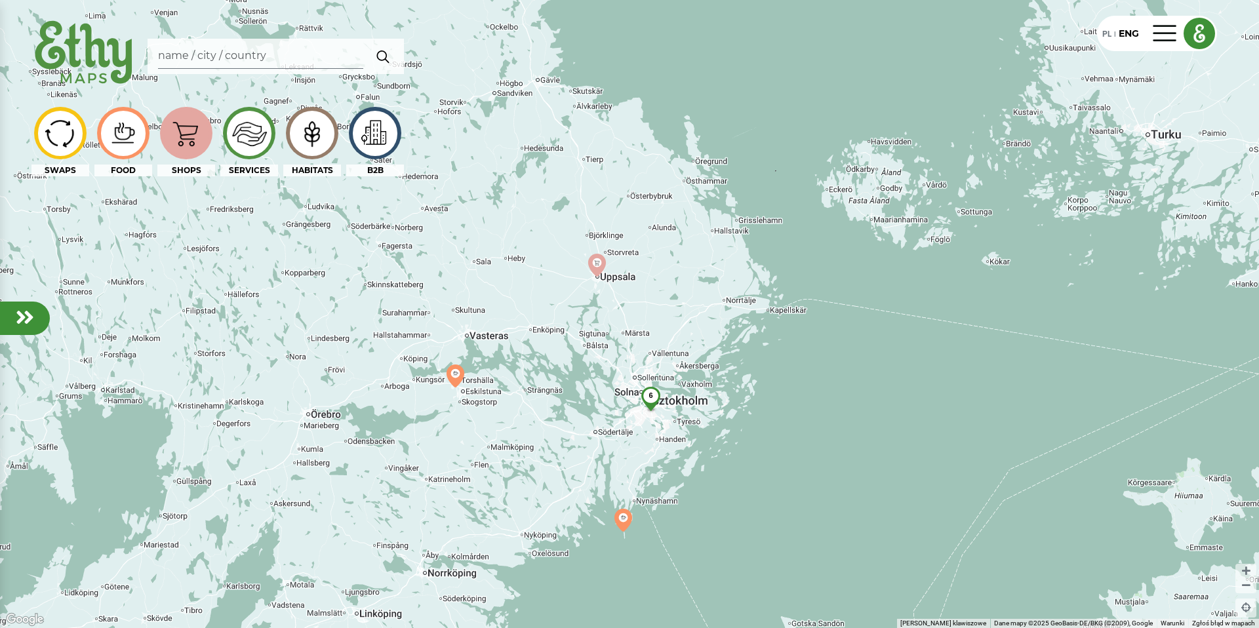
drag, startPoint x: 986, startPoint y: 382, endPoint x: 703, endPoint y: 437, distance: 288.5
click at [703, 437] on div "4 6" at bounding box center [629, 314] width 1259 height 628
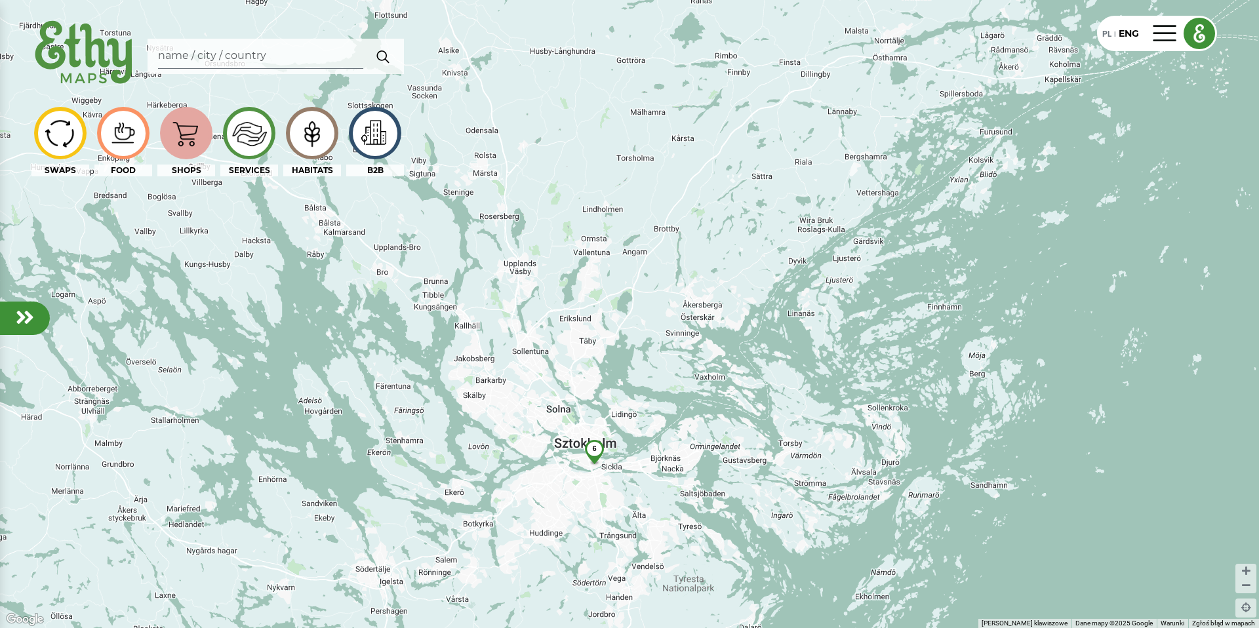
drag, startPoint x: 547, startPoint y: 349, endPoint x: 608, endPoint y: 374, distance: 66.1
click at [608, 374] on div "6" at bounding box center [629, 314] width 1259 height 628
